Goal: Complete application form

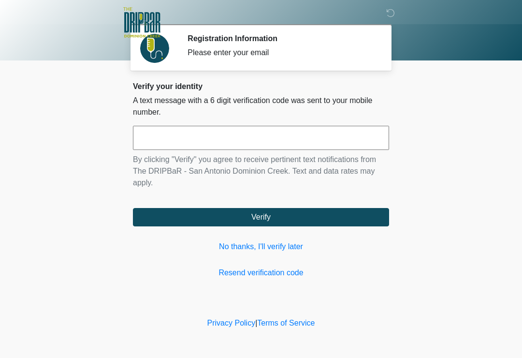
click at [242, 129] on input "text" at bounding box center [261, 138] width 256 height 24
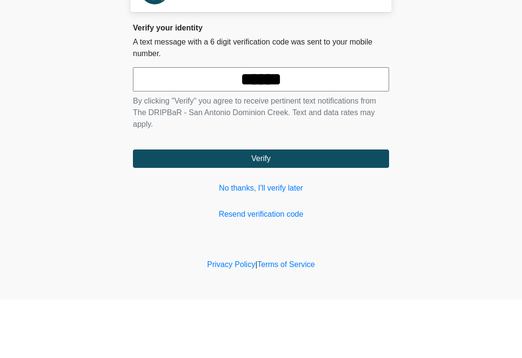
type input "******"
click at [261, 208] on button "Verify" at bounding box center [261, 217] width 256 height 18
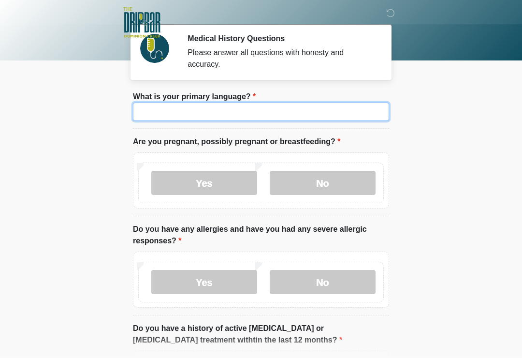
click at [249, 113] on input "What is your primary language?" at bounding box center [261, 112] width 256 height 18
type input "*******"
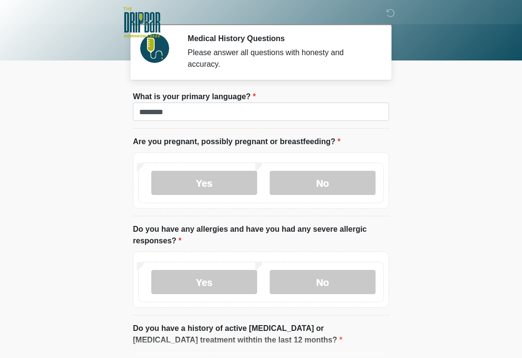
click at [451, 129] on body "‎ ‎ ‎ ‎ Medical History Questions Please answer all questions with honesty and …" at bounding box center [261, 179] width 522 height 358
click at [333, 179] on label "No" at bounding box center [323, 183] width 106 height 24
click at [344, 281] on label "No" at bounding box center [323, 282] width 106 height 24
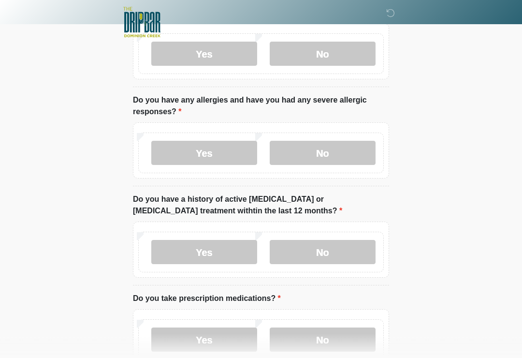
scroll to position [129, 0]
click at [343, 252] on label "No" at bounding box center [323, 252] width 106 height 24
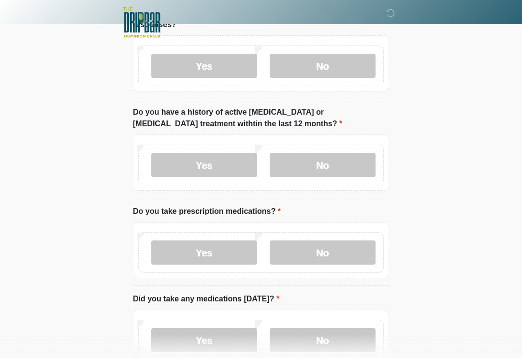
scroll to position [222, 0]
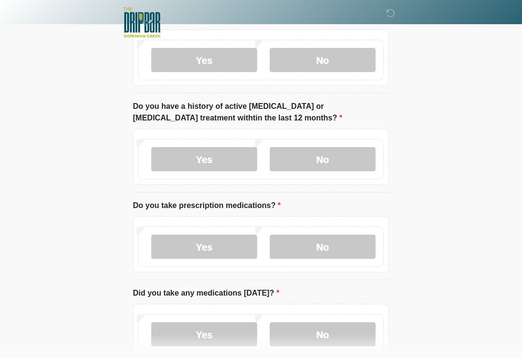
click at [341, 247] on label "No" at bounding box center [323, 246] width 106 height 24
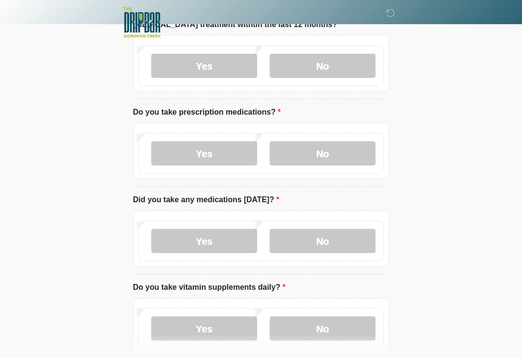
scroll to position [317, 0]
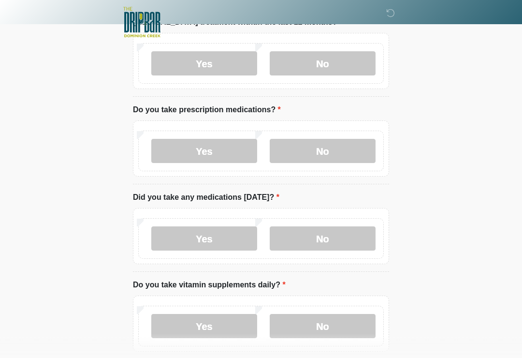
click at [338, 234] on label "No" at bounding box center [323, 239] width 106 height 24
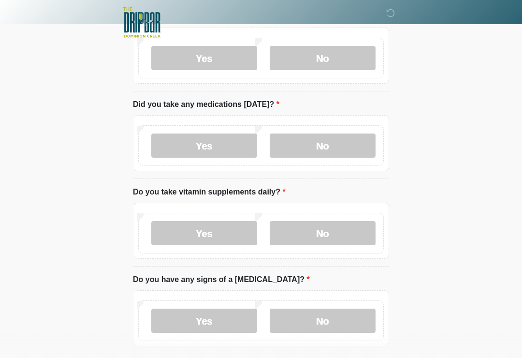
scroll to position [413, 0]
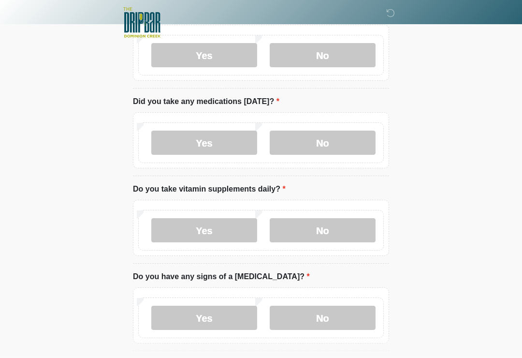
click at [232, 222] on label "Yes" at bounding box center [204, 230] width 106 height 24
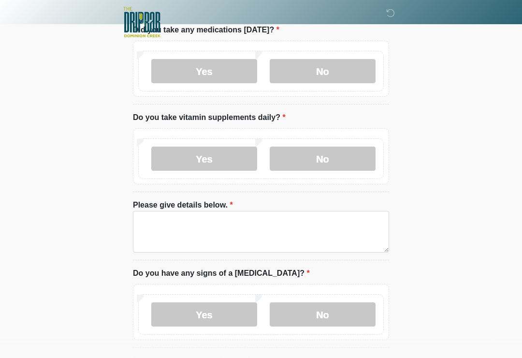
scroll to position [486, 0]
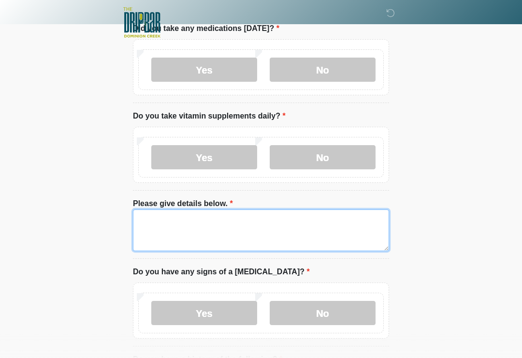
click at [254, 223] on textarea "Please give details below." at bounding box center [261, 230] width 256 height 42
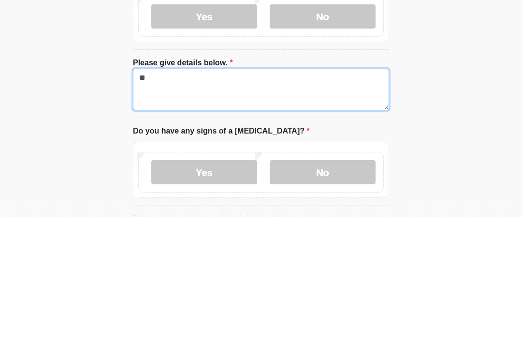
type textarea "*"
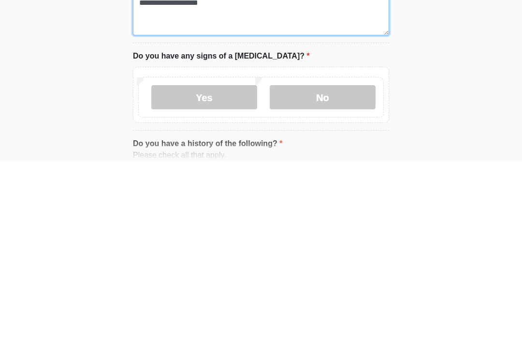
scroll to position [510, 0]
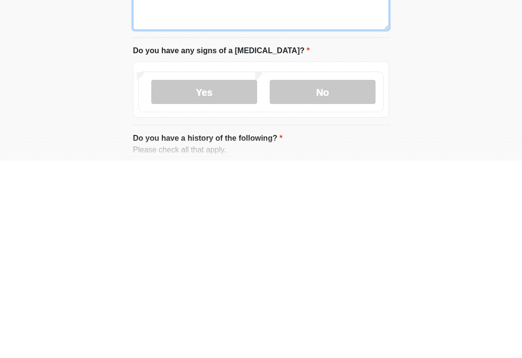
type textarea "**********"
click at [338, 277] on label "No" at bounding box center [323, 289] width 106 height 24
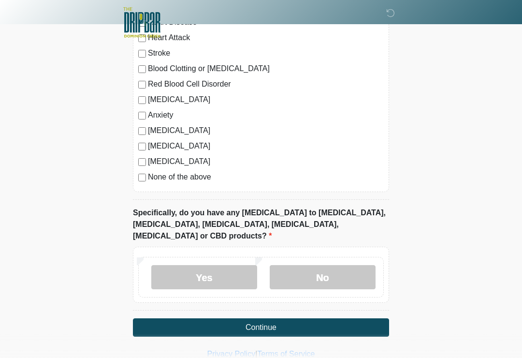
scroll to position [874, 0]
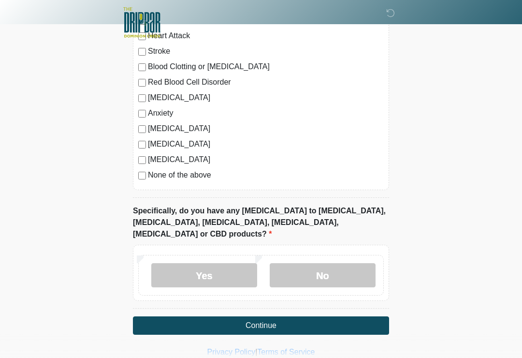
click at [338, 263] on label "No" at bounding box center [323, 275] width 106 height 24
click at [303, 316] on button "Continue" at bounding box center [261, 325] width 256 height 18
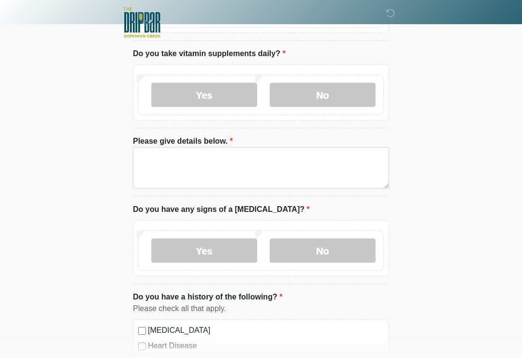
scroll to position [0, 0]
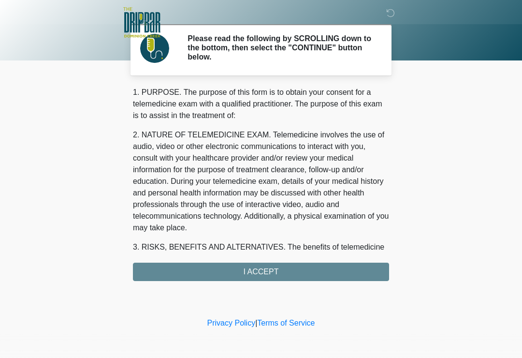
click at [282, 268] on div "1. PURPOSE. The purpose of this form is to obtain your consent for a telemedici…" at bounding box center [261, 184] width 256 height 194
click at [266, 271] on div "1. PURPOSE. The purpose of this form is to obtain your consent for a telemedici…" at bounding box center [261, 184] width 256 height 194
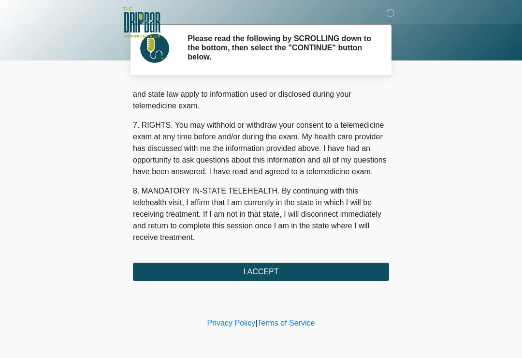
scroll to position [408, 0]
click at [266, 271] on button "I ACCEPT" at bounding box center [261, 272] width 256 height 18
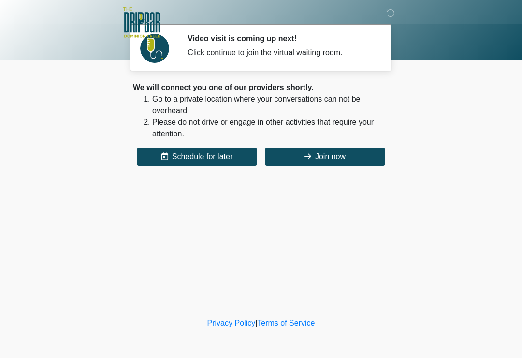
click at [335, 159] on button "Join now" at bounding box center [325, 156] width 120 height 18
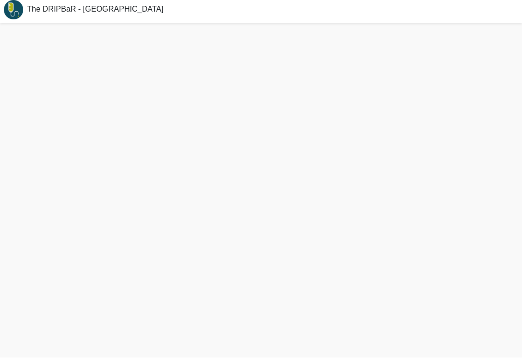
scroll to position [3, 0]
